Goal: Use online tool/utility: Use online tool/utility

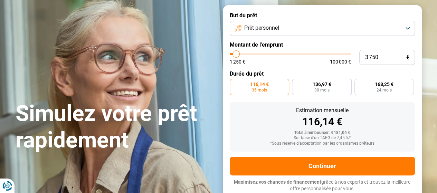
type input "6 000"
type input "6000"
type input "6 250"
type input "6250"
type input "6 500"
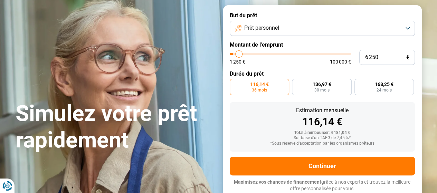
type input "6500"
type input "7 000"
type input "7000"
type input "7 250"
type input "7250"
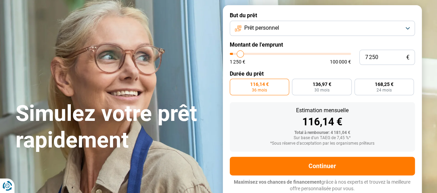
type input "7 750"
type input "7750"
type input "8 000"
type input "8000"
type input "8 250"
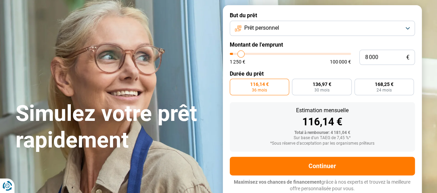
type input "8250"
type input "8 750"
type input "8750"
type input "9 000"
type input "9000"
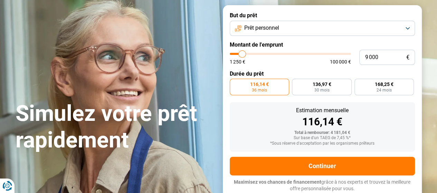
type input "9 250"
type input "9250"
type input "9 500"
type input "9500"
type input "10 250"
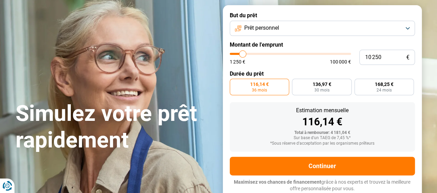
type input "10250"
type input "10 500"
type input "10500"
type input "11 000"
type input "11000"
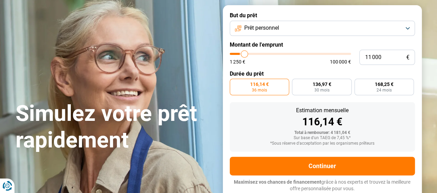
type input "11 500"
type input "11500"
type input "12 000"
type input "12000"
type input "12 250"
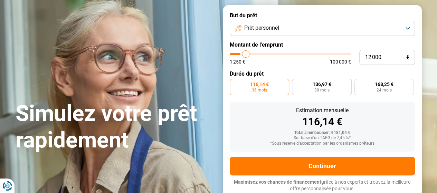
type input "12250"
type input "12 500"
type input "12500"
type input "13 000"
type input "13000"
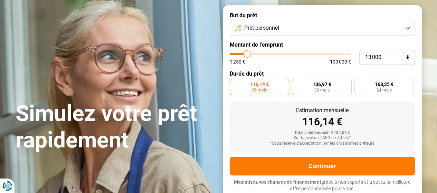
type input "13 250"
type input "13250"
type input "13 750"
type input "13750"
type input "14 000"
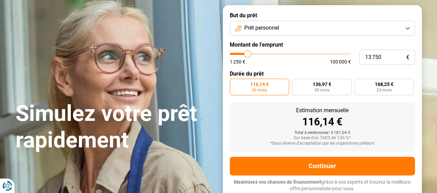
type input "14000"
type input "14 250"
type input "14250"
type input "15 000"
type input "15000"
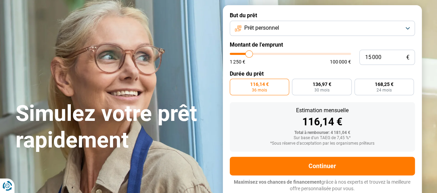
type input "15 500"
type input "15500"
type input "16 000"
type input "16000"
type input "16 250"
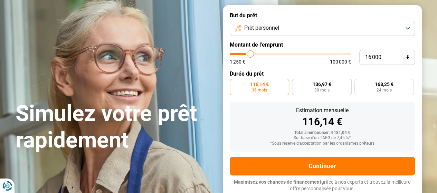
type input "16250"
type input "16 750"
type input "16750"
type input "17 000"
type input "17000"
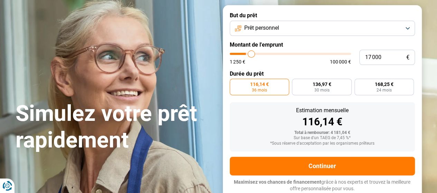
type input "17 250"
type input "17250"
type input "17 500"
type input "17500"
type input "18 000"
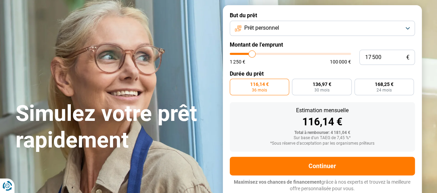
type input "18000"
type input "18 250"
type input "18250"
type input "18 750"
type input "18750"
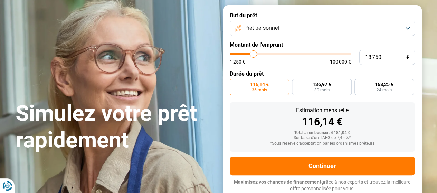
type input "19 000"
type input "19000"
type input "19 250"
type input "19250"
type input "19 500"
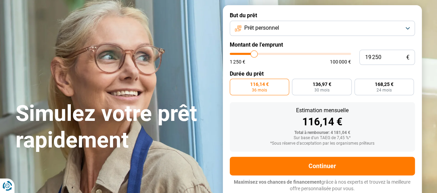
type input "19500"
type input "19 750"
type input "19750"
type input "20 250"
type input "20250"
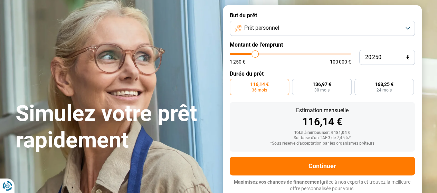
type input "20 500"
type input "20500"
type input "20 750"
type input "20750"
type input "21 000"
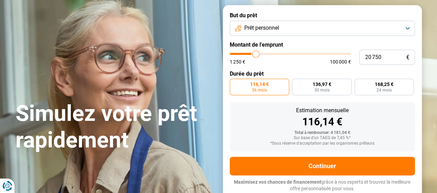
type input "21000"
type input "21 250"
type input "21250"
type input "21 750"
type input "21750"
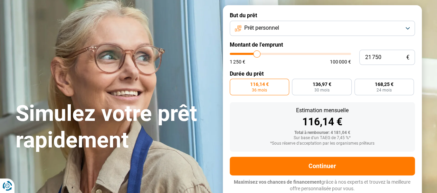
type input "22 000"
type input "22000"
type input "22 500"
type input "22500"
type input "22 750"
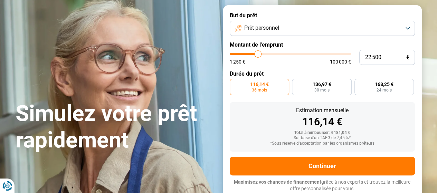
type input "22750"
type input "23 000"
type input "23000"
type input "23 250"
drag, startPoint x: 239, startPoint y: 54, endPoint x: 258, endPoint y: 49, distance: 20.2
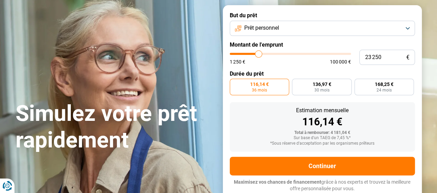
type input "23250"
click at [258, 53] on input "range" at bounding box center [290, 54] width 121 height 2
radio input "false"
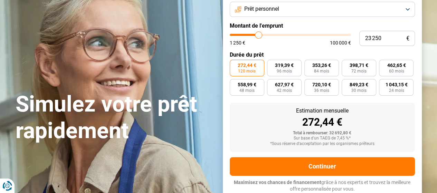
scroll to position [62, 0]
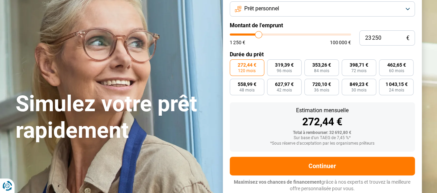
type input "23 500"
type input "23500"
type input "23 750"
type input "23750"
type input "24 000"
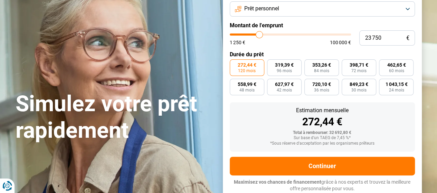
type input "24000"
type input "24 250"
type input "24250"
type input "24 500"
type input "24500"
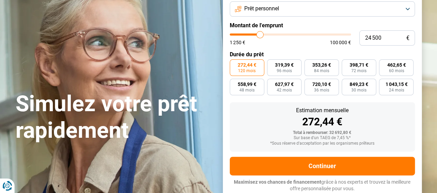
type input "24 750"
type input "24750"
type input "25 000"
type input "25000"
type input "25 500"
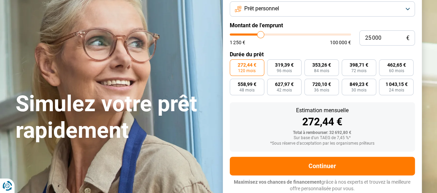
type input "25500"
type input "25 750"
type input "25750"
type input "26 000"
type input "26000"
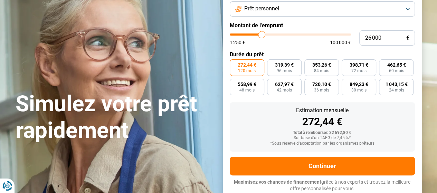
type input "26 250"
type input "26250"
type input "26 500"
type input "26500"
type input "26 750"
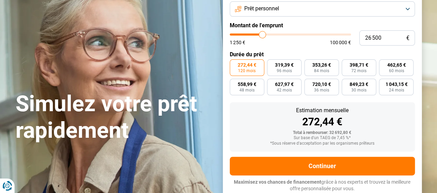
type input "26750"
type input "27 000"
type input "27000"
type input "27 500"
type input "27500"
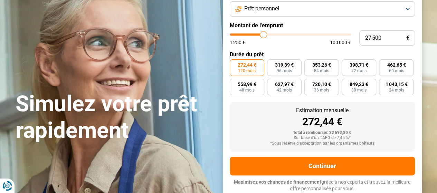
type input "27 750"
type input "27750"
type input "28 000"
type input "28000"
type input "28 500"
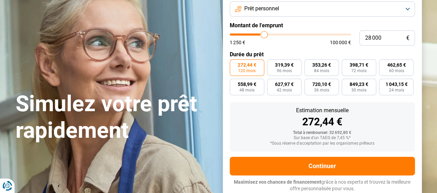
type input "28500"
type input "28 750"
type input "28750"
type input "29 000"
type input "29000"
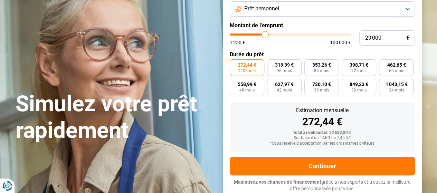
type input "29 250"
type input "29250"
type input "29 500"
type input "29500"
type input "29 750"
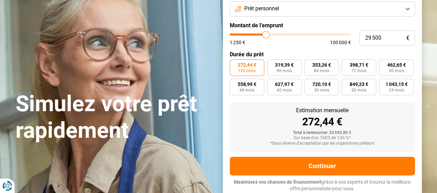
type input "29750"
type input "30 000"
type input "30000"
type input "30 500"
type input "30500"
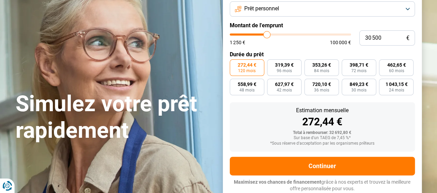
type input "30 750"
type input "30750"
type input "31 250"
type input "31250"
type input "31 500"
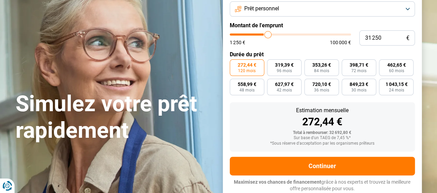
type input "31500"
type input "31 750"
type input "31750"
type input "32 250"
type input "32250"
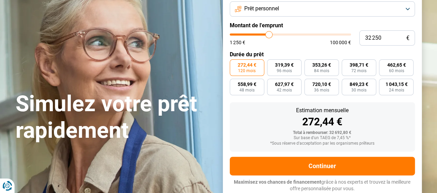
type input "32 500"
type input "32500"
type input "32 750"
type input "32750"
type input "33 250"
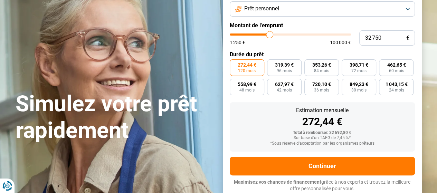
type input "33250"
type input "33 500"
type input "33500"
type input "33 750"
type input "33750"
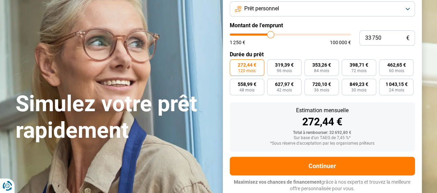
type input "34 250"
type input "34250"
type input "34 500"
type input "34500"
type input "34 750"
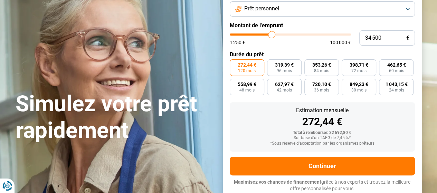
type input "34750"
type input "35 250"
type input "35250"
type input "35 500"
type input "35500"
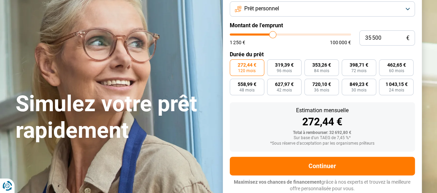
type input "36 000"
type input "36000"
type input "36 250"
type input "36250"
type input "36 500"
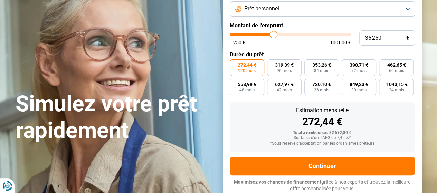
type input "36500"
type input "37 000"
type input "37000"
type input "37 250"
type input "37250"
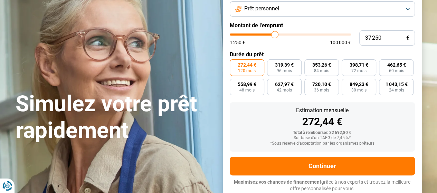
type input "37 500"
type input "37500"
type input "37 750"
type input "37750"
type input "38 000"
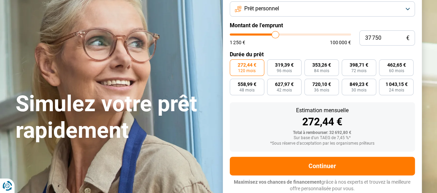
type input "38000"
type input "38 250"
type input "38250"
type input "38 500"
drag, startPoint x: 259, startPoint y: 36, endPoint x: 280, endPoint y: 33, distance: 21.8
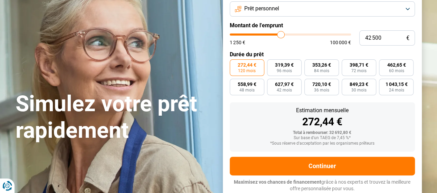
click at [280, 33] on input "range" at bounding box center [290, 34] width 121 height 2
drag, startPoint x: 282, startPoint y: 35, endPoint x: 260, endPoint y: 36, distance: 22.2
click at [260, 36] on input "range" at bounding box center [290, 34] width 121 height 2
click at [391, 67] on span "492,50 €" at bounding box center [396, 64] width 19 height 5
click at [393, 72] on span "60 mois" at bounding box center [395, 71] width 15 height 4
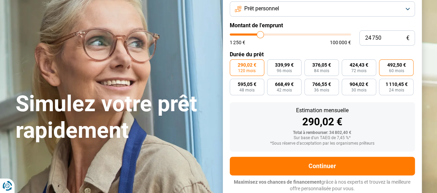
click at [383, 64] on input "492,50 € 60 mois" at bounding box center [381, 61] width 4 height 4
click at [260, 36] on input "range" at bounding box center [290, 34] width 121 height 2
click at [259, 36] on input "range" at bounding box center [290, 34] width 121 height 2
click at [258, 36] on input "range" at bounding box center [290, 34] width 121 height 2
click at [395, 67] on span "452,70 €" at bounding box center [396, 64] width 19 height 5
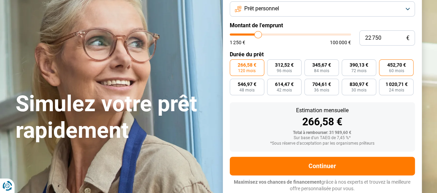
click at [383, 64] on input "452,70 € 60 mois" at bounding box center [381, 61] width 4 height 4
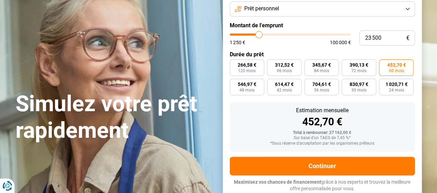
click at [259, 36] on input "range" at bounding box center [290, 34] width 121 height 2
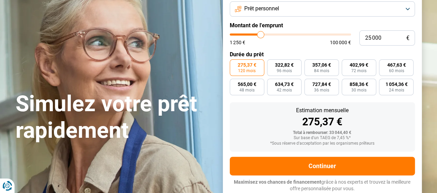
click at [260, 35] on input "range" at bounding box center [290, 34] width 121 height 2
click at [260, 36] on input "range" at bounding box center [290, 34] width 121 height 2
